Goal: Transaction & Acquisition: Purchase product/service

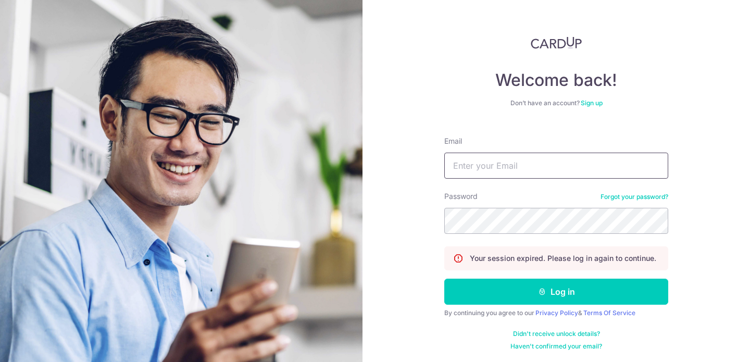
scroll to position [221, 0]
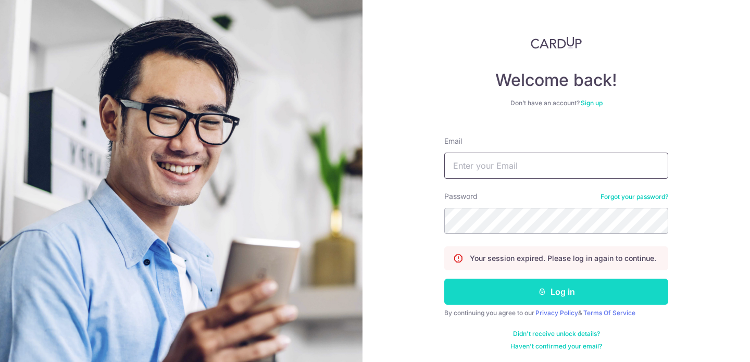
type input "christinesheng@hotmail.com"
click at [551, 294] on button "Log in" at bounding box center [556, 292] width 224 height 26
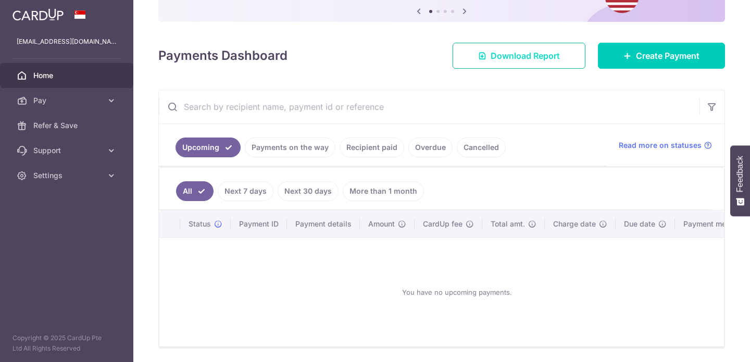
scroll to position [135, 0]
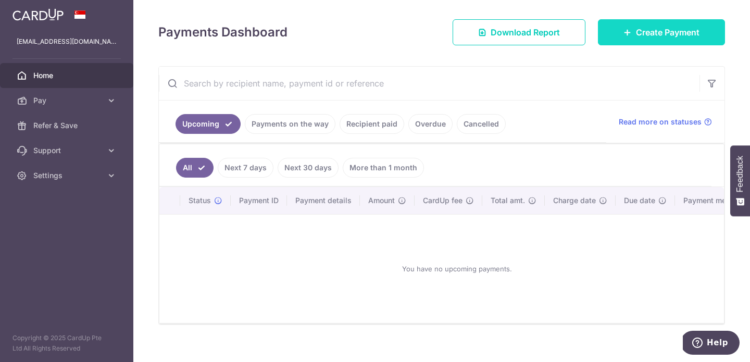
click at [636, 34] on span "Create Payment" at bounding box center [668, 32] width 64 height 13
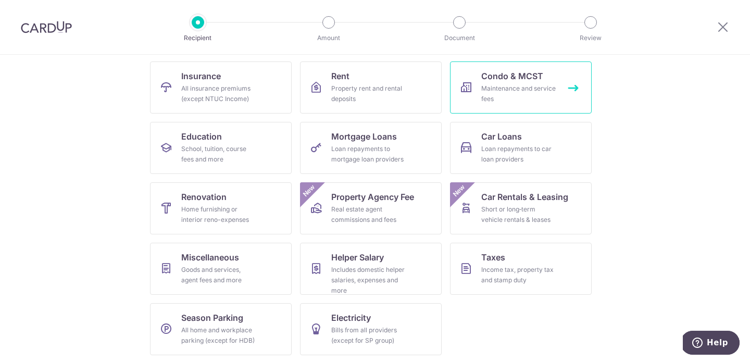
scroll to position [104, 0]
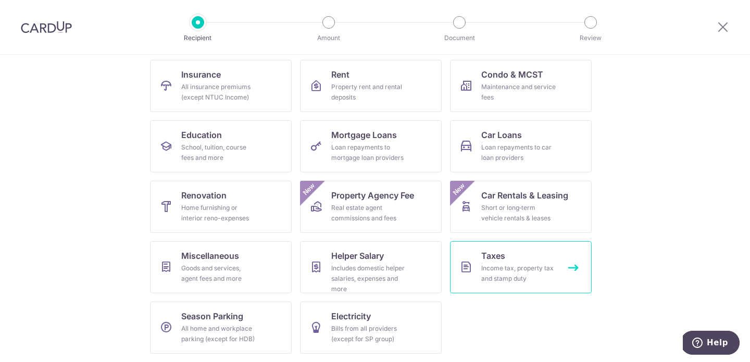
click at [513, 257] on link "Taxes Income tax, property tax and stamp duty" at bounding box center [521, 267] width 142 height 52
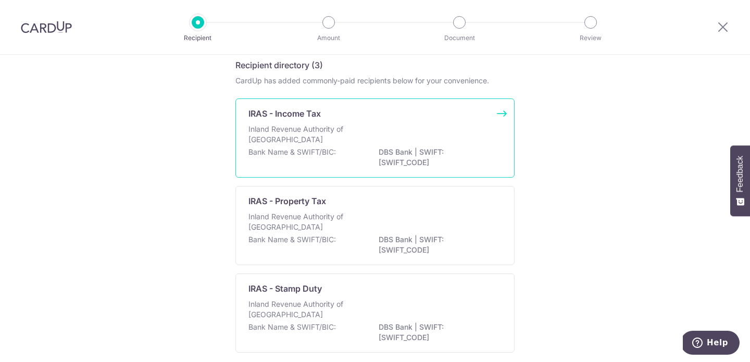
scroll to position [54, 0]
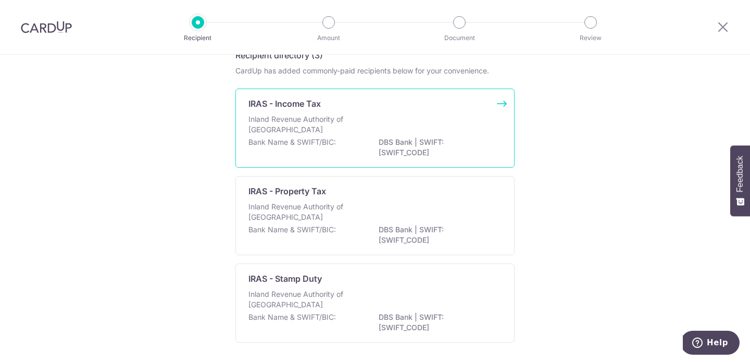
click at [449, 141] on p "DBS Bank | SWIFT: DBSSSGSGXXX" at bounding box center [437, 147] width 117 height 21
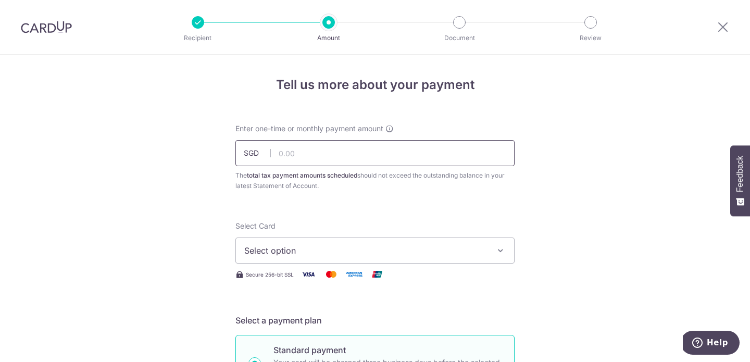
scroll to position [221, 0]
click at [449, 145] on input "text" at bounding box center [375, 153] width 279 height 26
paste input "S$5,155.12"
type input "5,155.12"
click at [324, 252] on span "Select option" at bounding box center [365, 250] width 243 height 13
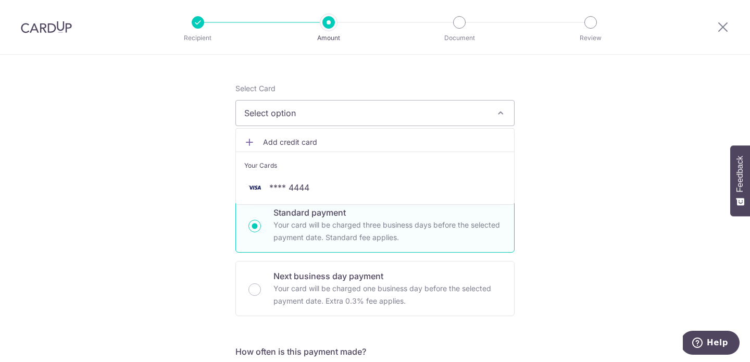
scroll to position [138, 0]
click at [318, 130] on ul "Add credit card Your Cards **** 4444" at bounding box center [375, 166] width 279 height 77
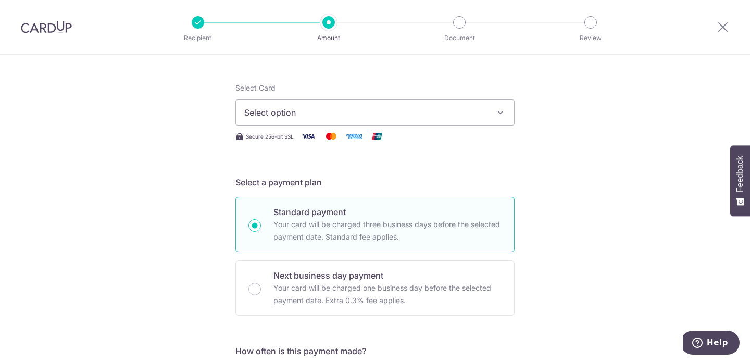
click at [321, 117] on span "Select option" at bounding box center [365, 112] width 243 height 13
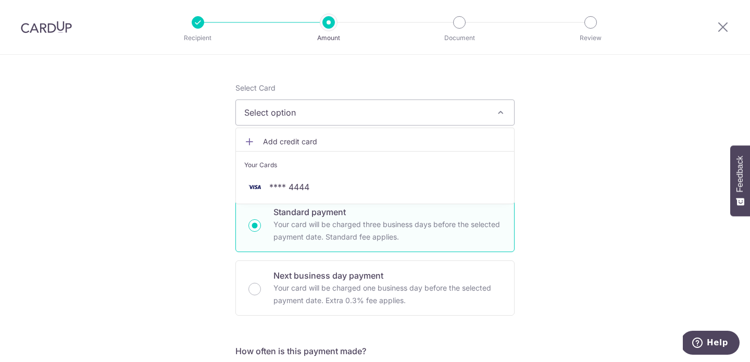
click at [306, 139] on span "Add credit card" at bounding box center [384, 142] width 243 height 10
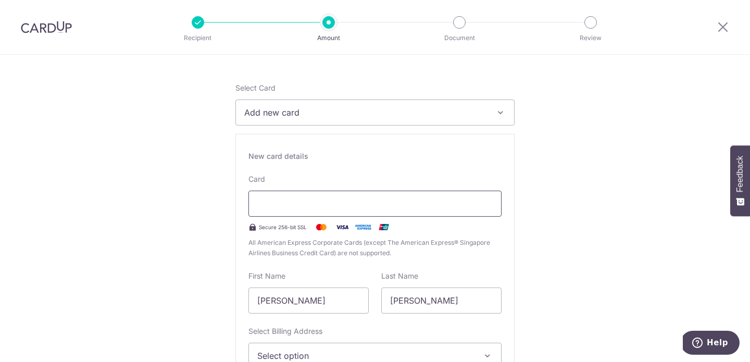
click at [350, 211] on div at bounding box center [375, 204] width 253 height 26
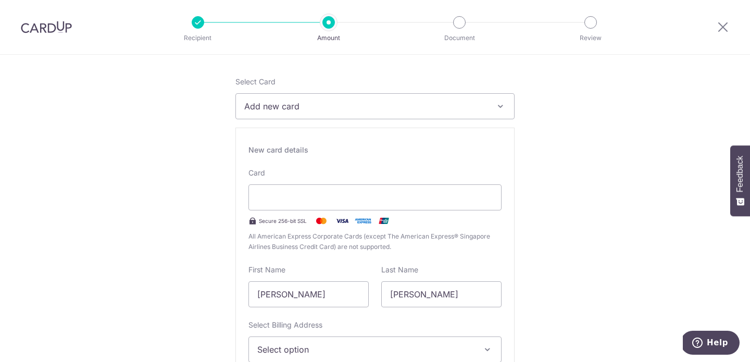
scroll to position [204, 0]
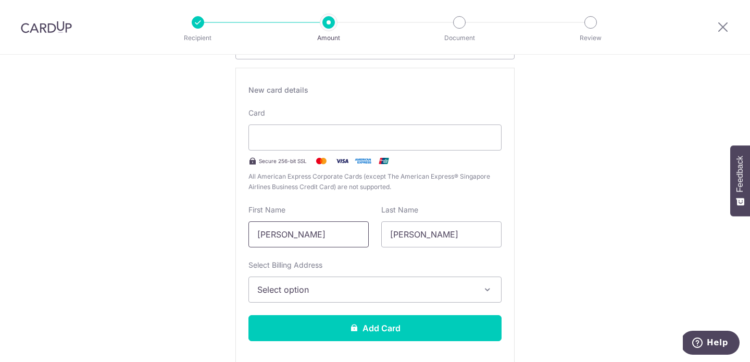
type textarea "ui"
drag, startPoint x: 336, startPoint y: 239, endPoint x: 232, endPoint y: 235, distance: 104.3
type input "Christine"
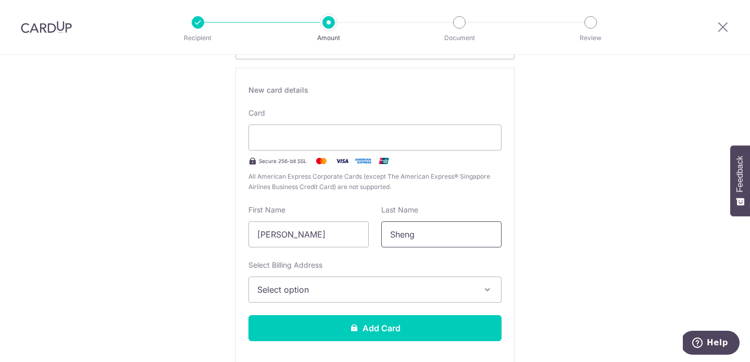
type input "Sheng"
click at [328, 291] on span "Select option" at bounding box center [365, 289] width 217 height 13
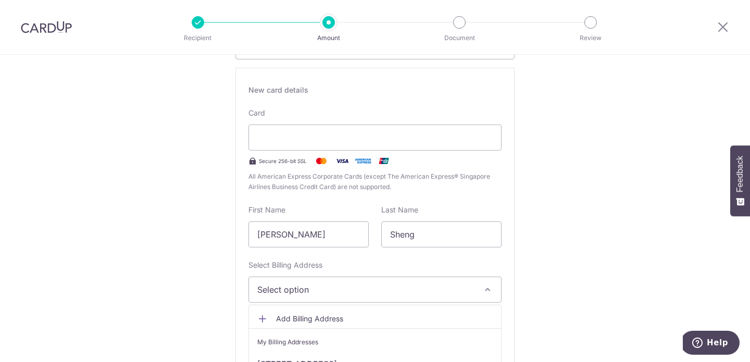
click at [328, 291] on span "Select option" at bounding box center [365, 289] width 217 height 13
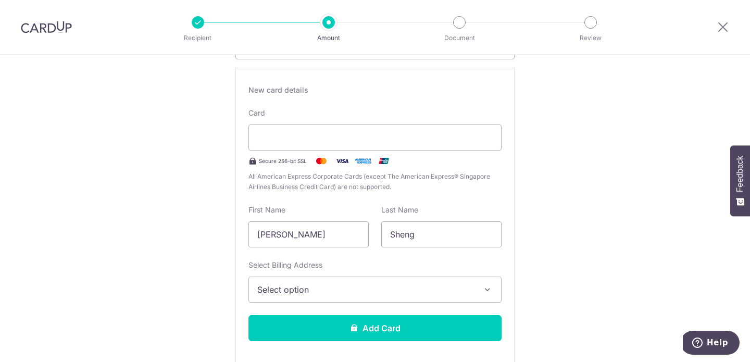
click at [328, 291] on span "Select option" at bounding box center [365, 289] width 217 height 13
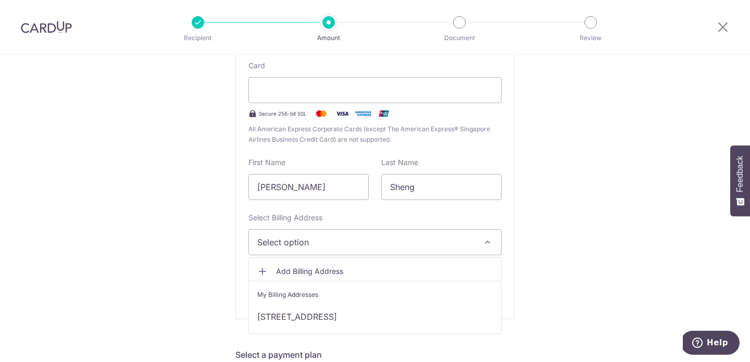
scroll to position [254, 0]
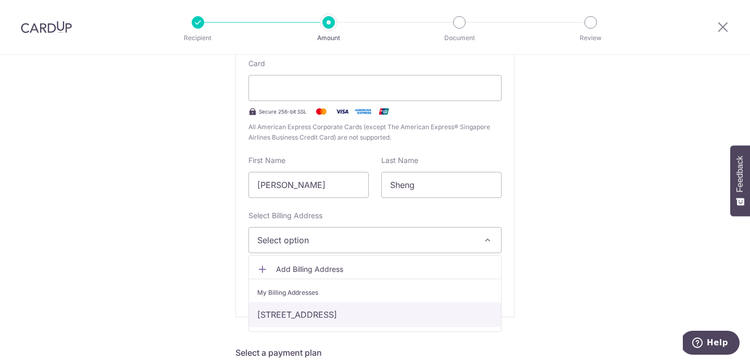
click at [336, 305] on link "222 Jln Eunos, Euhabitat Tower 22 01 106, Singapore, Singapore, Singapore-415871" at bounding box center [375, 314] width 252 height 25
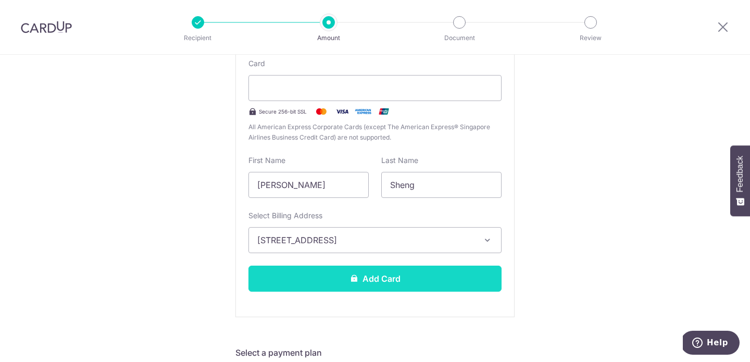
click at [375, 284] on button "Add Card" at bounding box center [375, 279] width 253 height 26
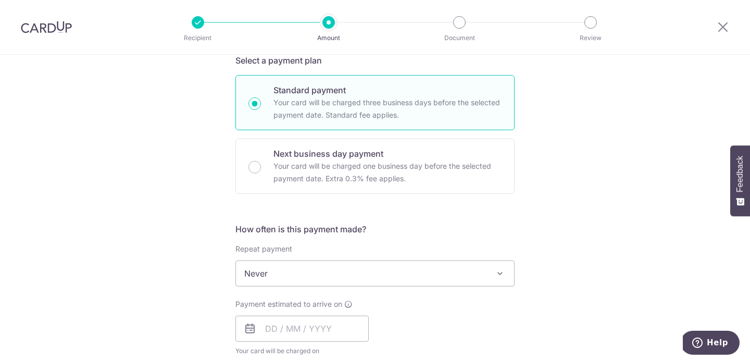
scroll to position [269, 0]
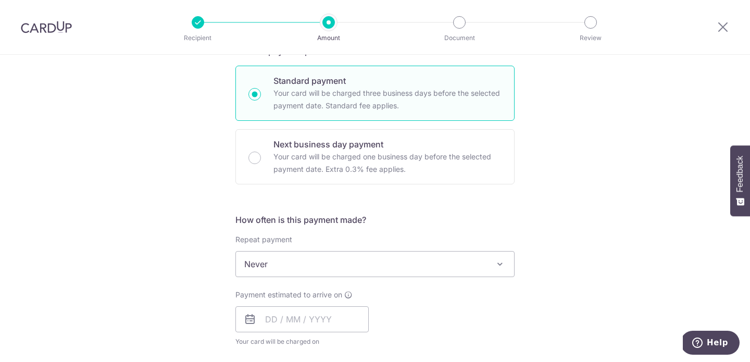
click at [350, 267] on span "Never" at bounding box center [375, 264] width 278 height 25
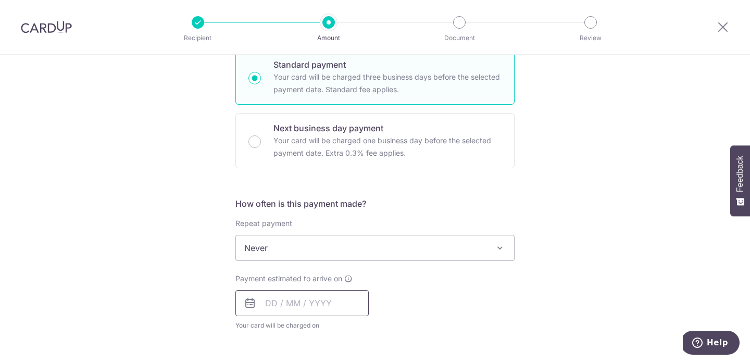
scroll to position [286, 0]
click at [269, 301] on input "text" at bounding box center [302, 303] width 133 height 26
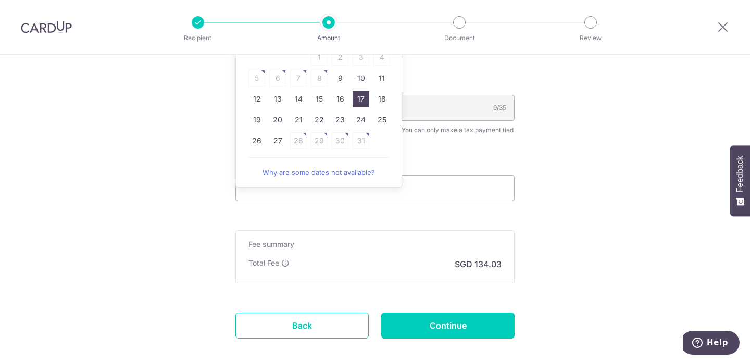
scroll to position [549, 0]
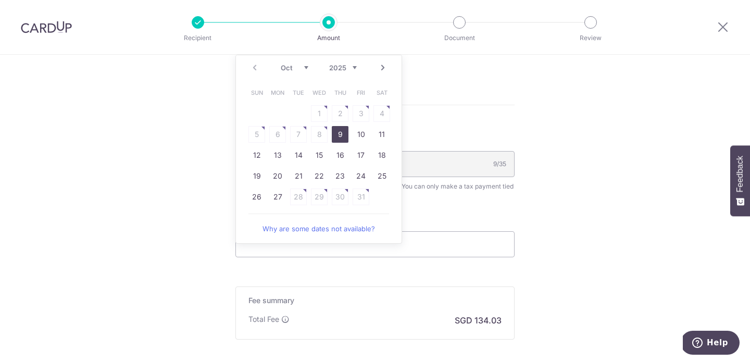
click at [342, 137] on link "9" at bounding box center [340, 134] width 17 height 17
type input "[DATE]"
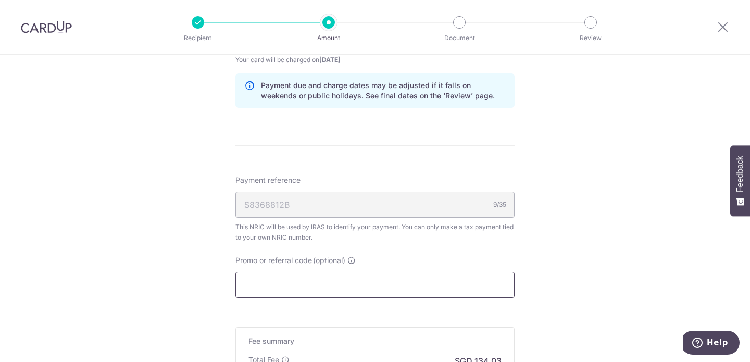
click at [315, 288] on input "Promo or referral code (optional)" at bounding box center [375, 285] width 279 height 26
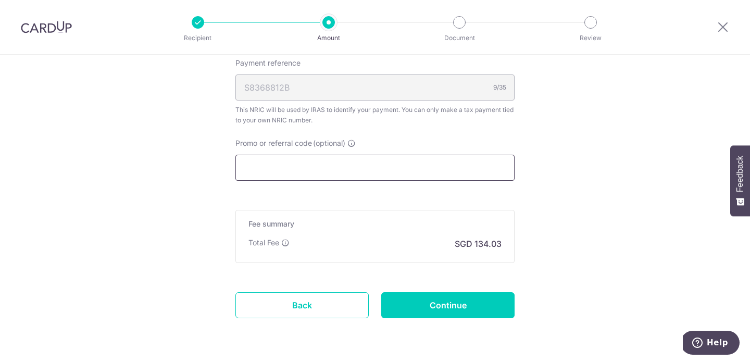
scroll to position [671, 0]
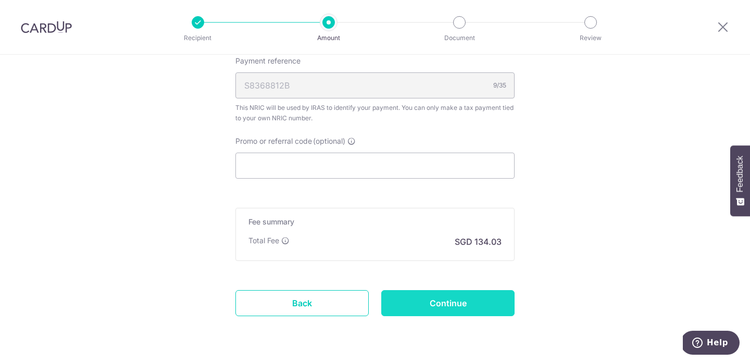
click at [448, 306] on input "Continue" at bounding box center [447, 303] width 133 height 26
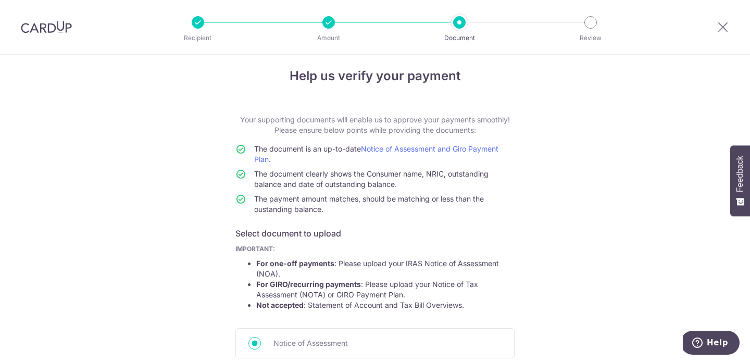
scroll to position [140, 0]
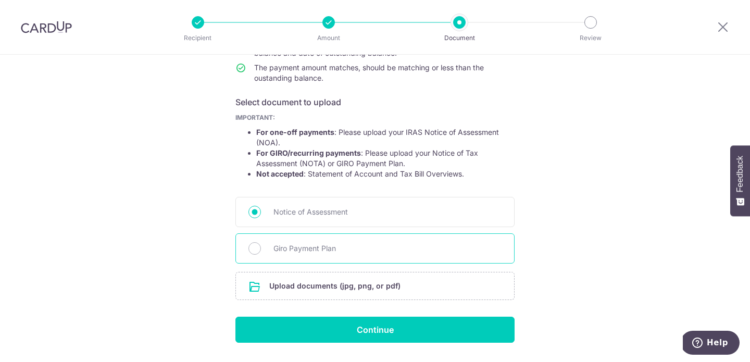
click at [329, 254] on span "Giro Payment Plan" at bounding box center [388, 248] width 228 height 13
click at [261, 254] on input "Giro Payment Plan" at bounding box center [255, 248] width 13 height 13
radio input "true"
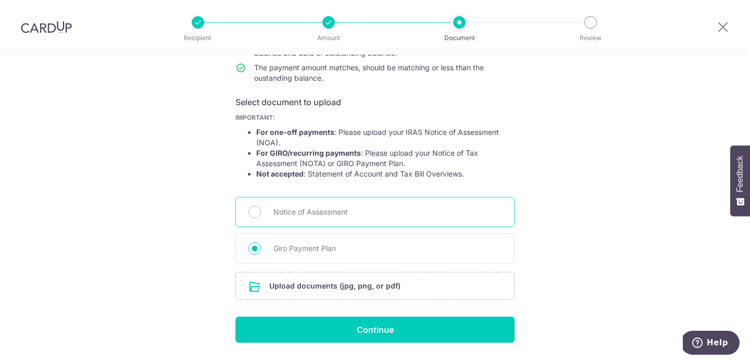
click at [323, 213] on span "Notice of Assessment" at bounding box center [388, 212] width 228 height 13
click at [261, 213] on input "Notice of Assessment" at bounding box center [255, 212] width 13 height 13
radio input "true"
click at [366, 282] on input "file" at bounding box center [375, 286] width 278 height 27
click at [344, 288] on input "file" at bounding box center [375, 286] width 278 height 27
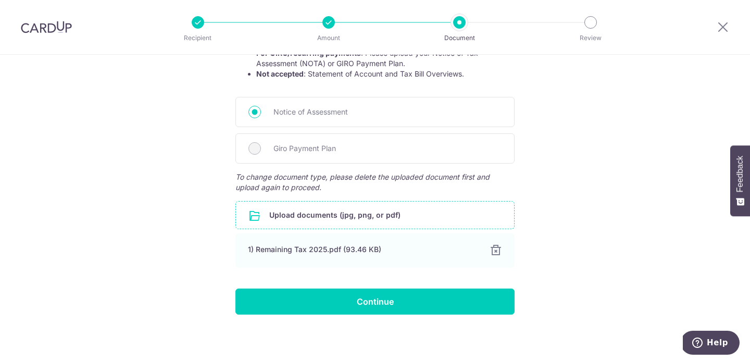
scroll to position [242, 0]
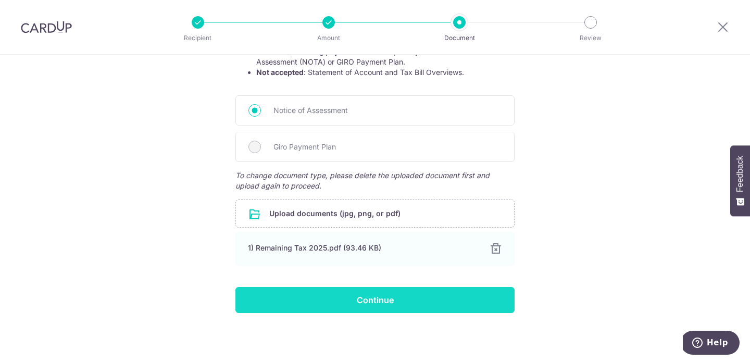
click at [423, 301] on input "Continue" at bounding box center [375, 300] width 279 height 26
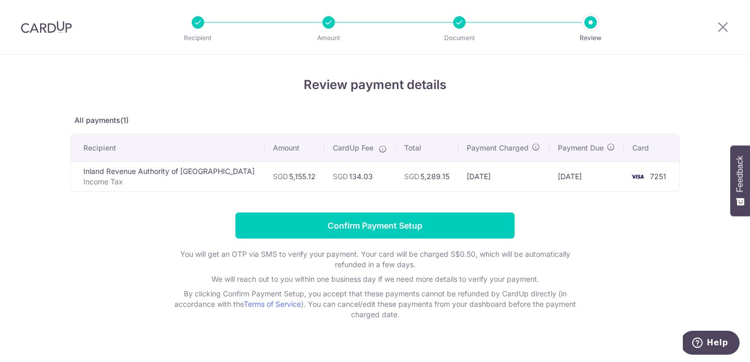
scroll to position [221, 0]
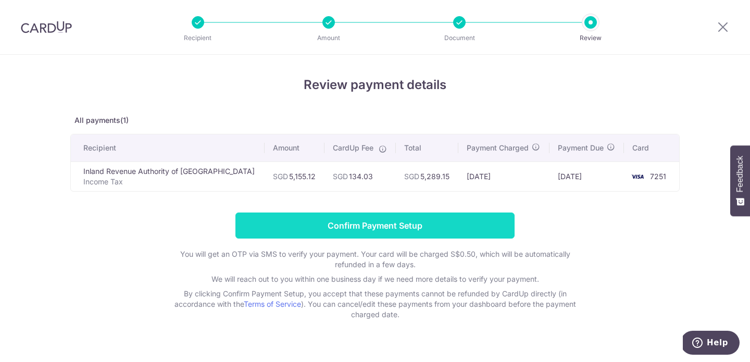
click at [409, 229] on input "Confirm Payment Setup" at bounding box center [375, 226] width 279 height 26
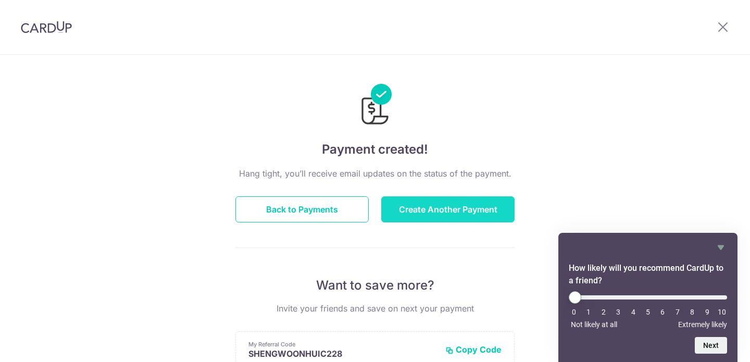
scroll to position [221, 0]
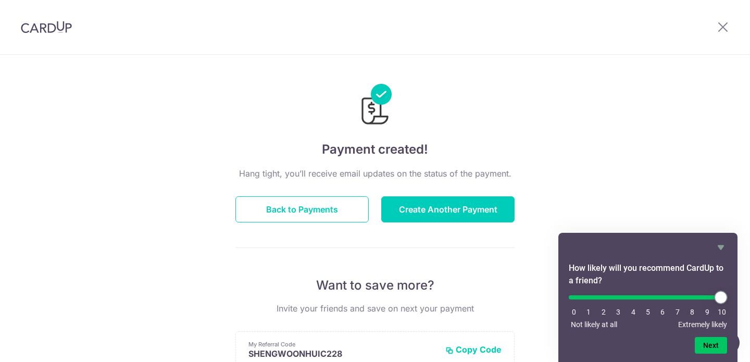
drag, startPoint x: 579, startPoint y: 296, endPoint x: 732, endPoint y: 303, distance: 152.8
type input "10"
click at [727, 300] on input "range" at bounding box center [648, 297] width 158 height 4
click at [710, 347] on button "Next" at bounding box center [711, 345] width 32 height 17
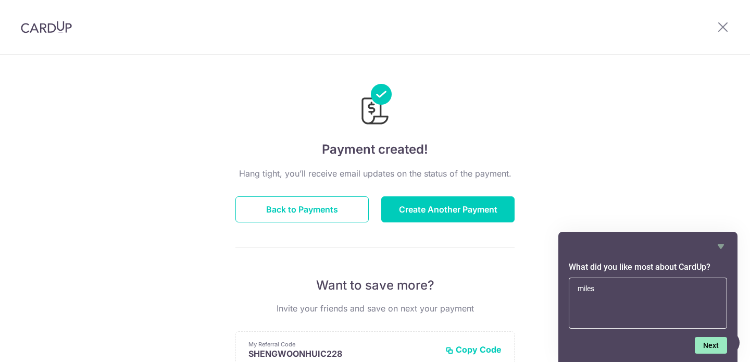
type textarea "miles"
click at [714, 351] on button "Next" at bounding box center [711, 345] width 32 height 17
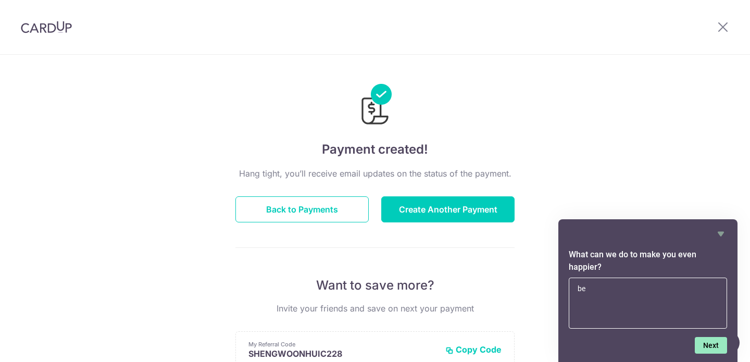
type textarea "b"
type textarea "a customer service"
click at [714, 349] on button "Next" at bounding box center [711, 345] width 32 height 17
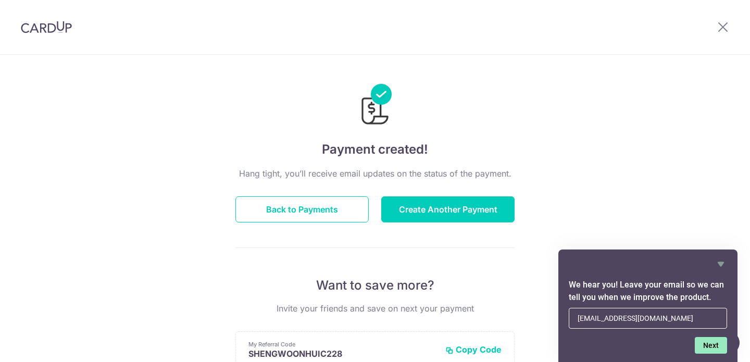
type input "[EMAIL_ADDRESS][DOMAIN_NAME]"
click at [712, 352] on button "Next" at bounding box center [711, 345] width 32 height 17
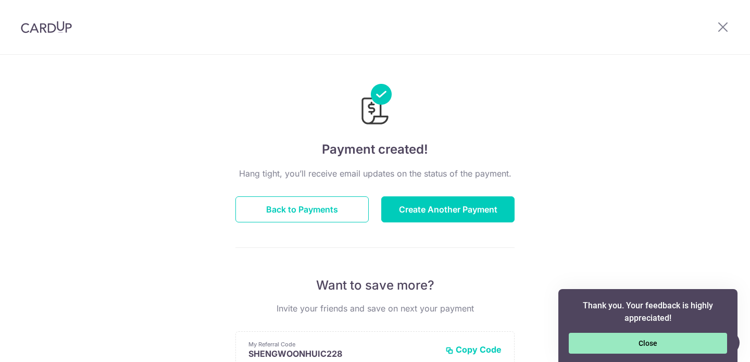
click at [706, 347] on button "Close" at bounding box center [648, 343] width 158 height 21
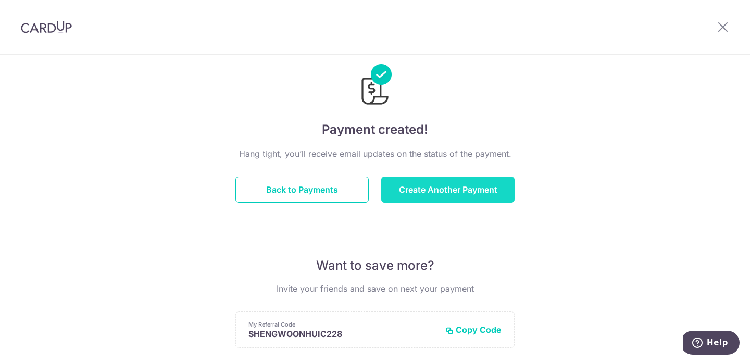
scroll to position [0, 0]
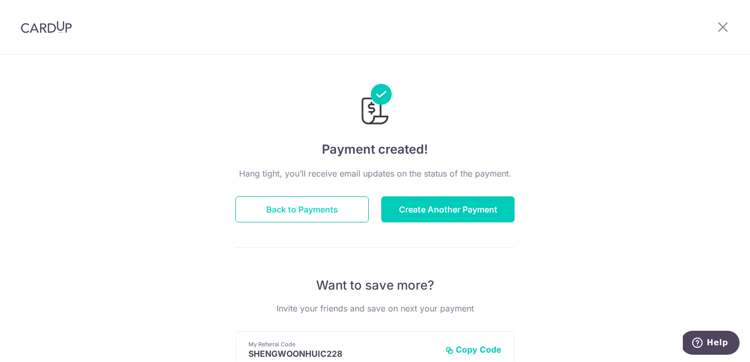
click at [282, 213] on button "Back to Payments" at bounding box center [302, 209] width 133 height 26
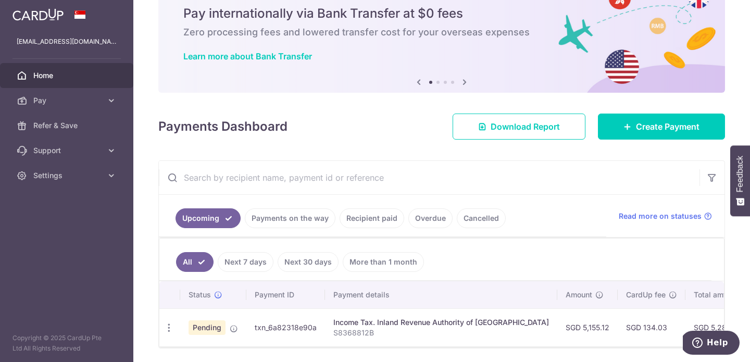
scroll to position [58, 0]
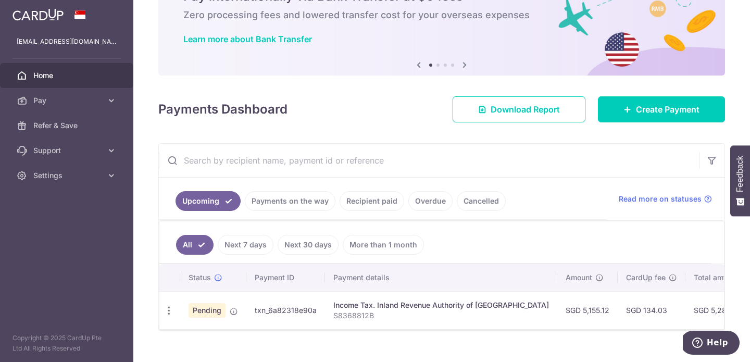
click at [379, 306] on div "Income Tax. Inland Revenue Authority of [GEOGRAPHIC_DATA]" at bounding box center [441, 305] width 216 height 10
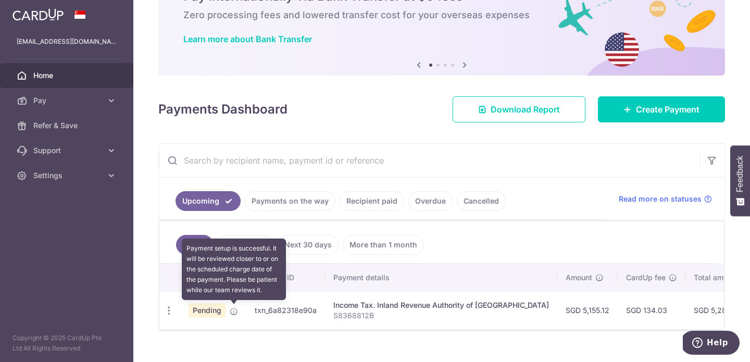
click at [236, 314] on icon at bounding box center [234, 311] width 8 height 8
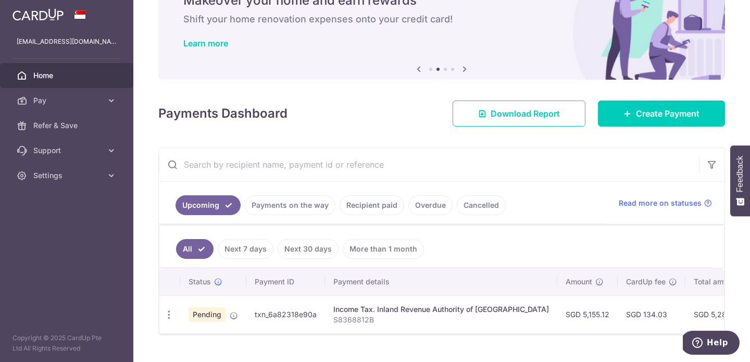
scroll to position [82, 0]
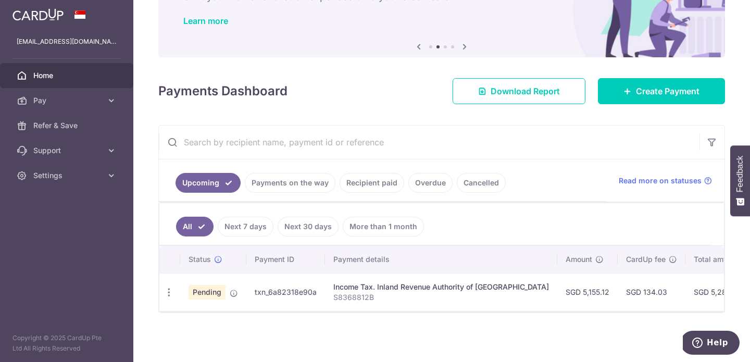
click at [374, 292] on p "S8368812B" at bounding box center [441, 297] width 216 height 10
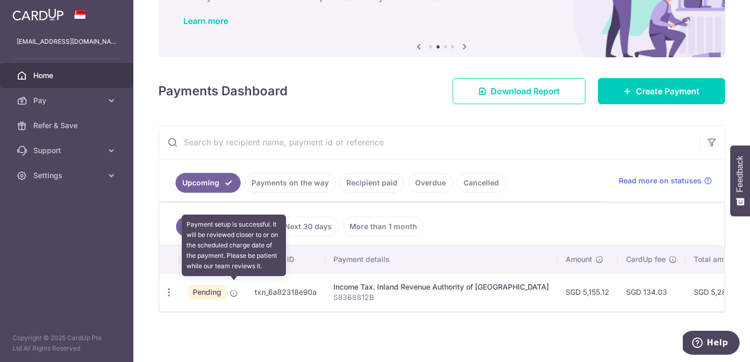
click at [232, 289] on icon at bounding box center [234, 293] width 8 height 8
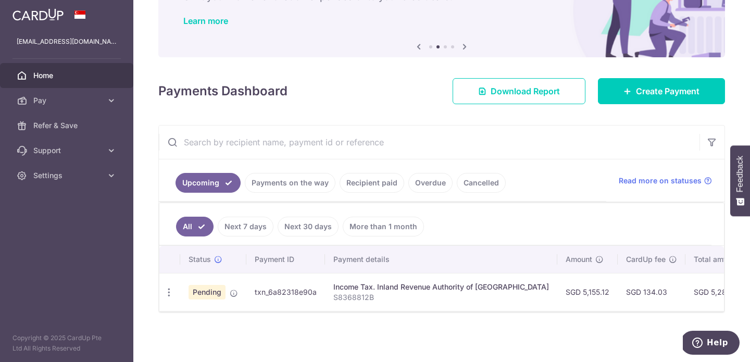
click at [636, 288] on td "SGD 134.03" at bounding box center [652, 292] width 68 height 38
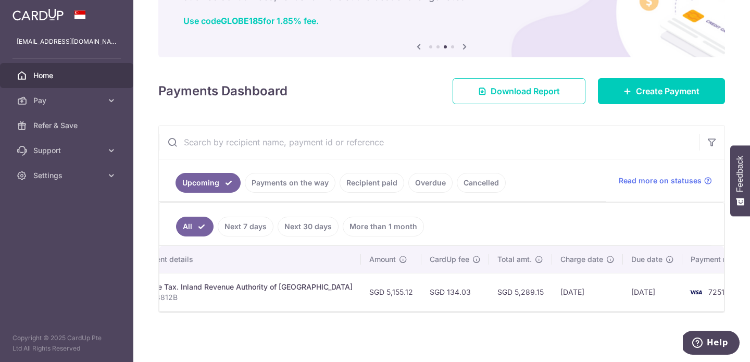
click at [686, 286] on img at bounding box center [696, 292] width 21 height 13
